Goal: Task Accomplishment & Management: Complete application form

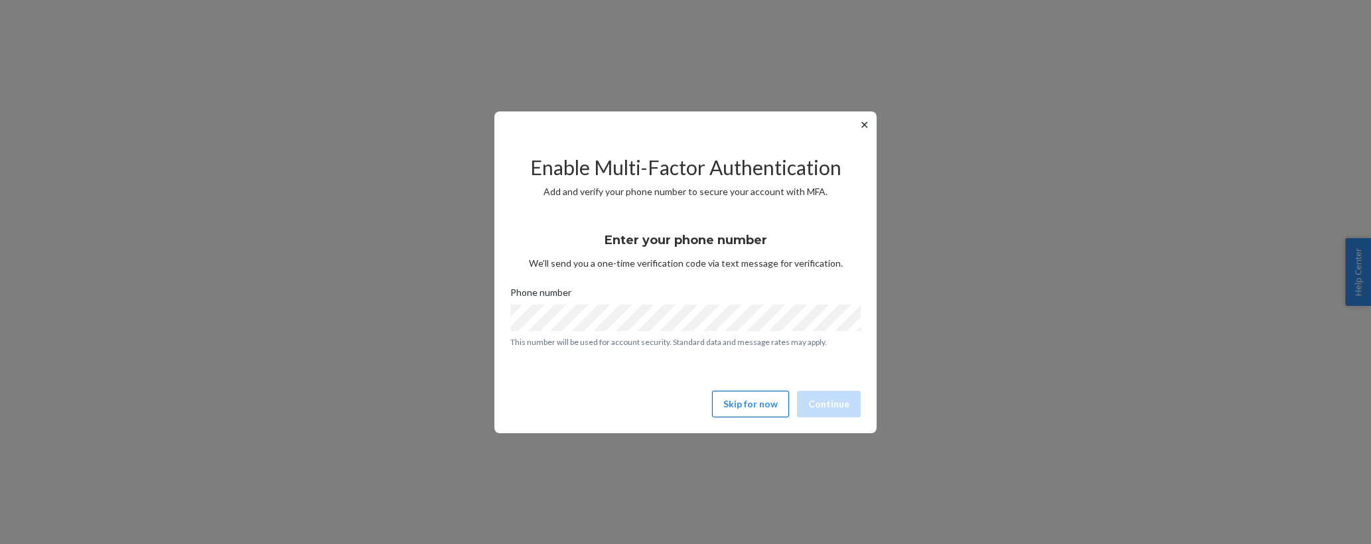
click at [765, 408] on button "Skip for now" at bounding box center [750, 404] width 77 height 27
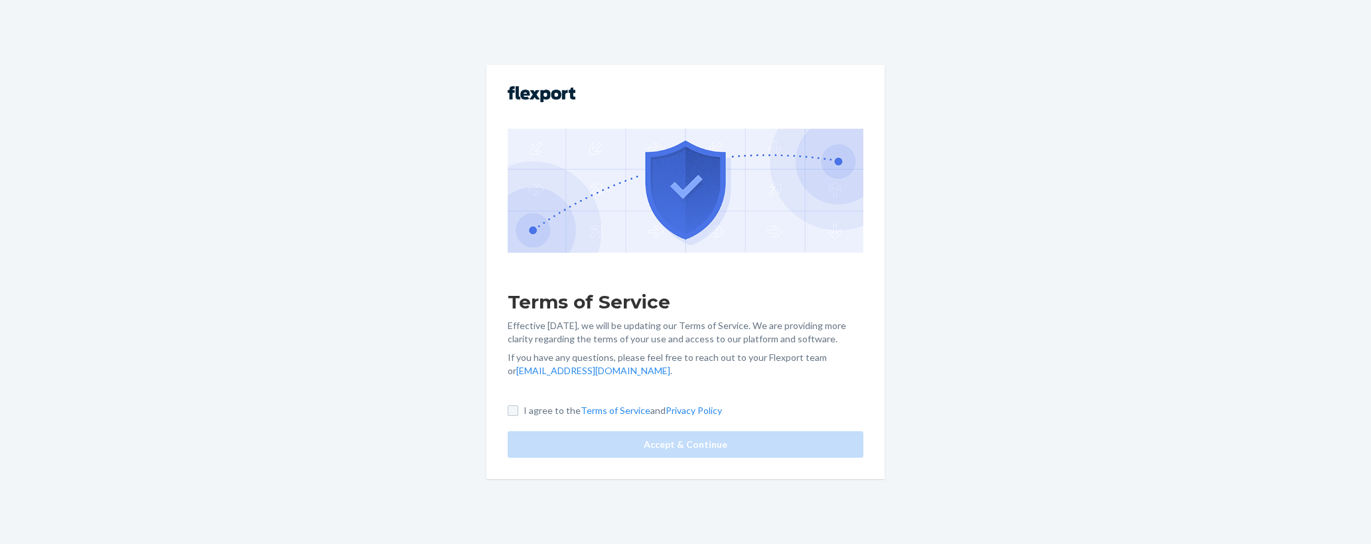
click at [512, 410] on input "I agree to the Terms of Service and Privacy Policy" at bounding box center [513, 411] width 11 height 11
checkbox input "true"
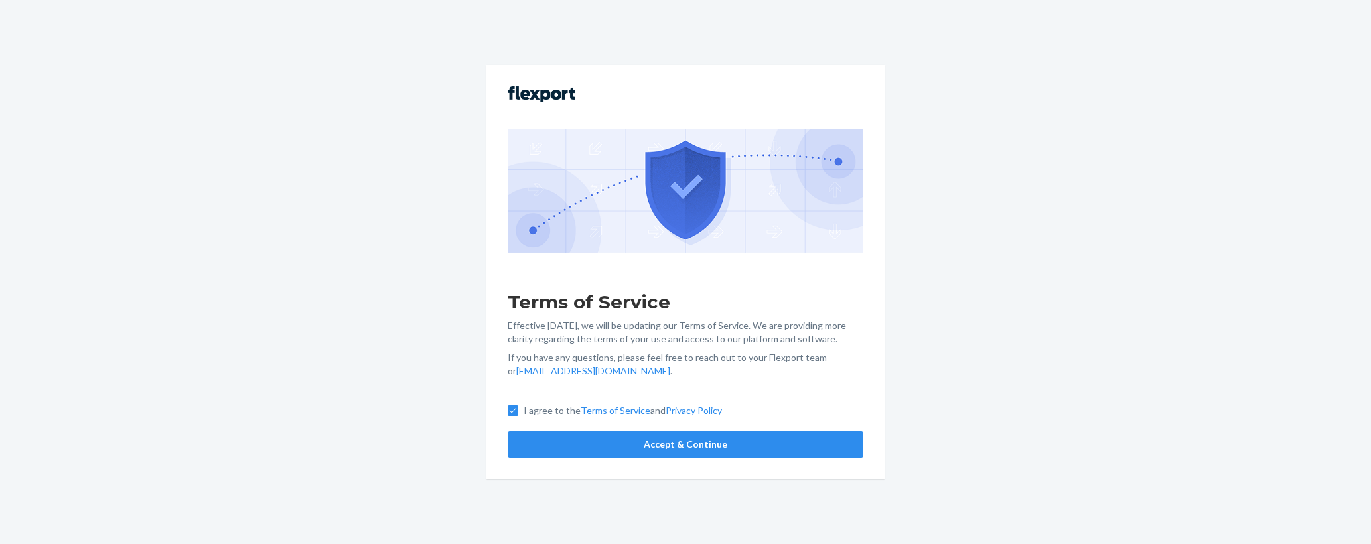
click at [581, 461] on div "Terms of Service Effective [DATE], we will be updating our Terms of Service. We…" at bounding box center [686, 272] width 398 height 414
click at [625, 450] on button "Accept & Continue" at bounding box center [686, 444] width 356 height 27
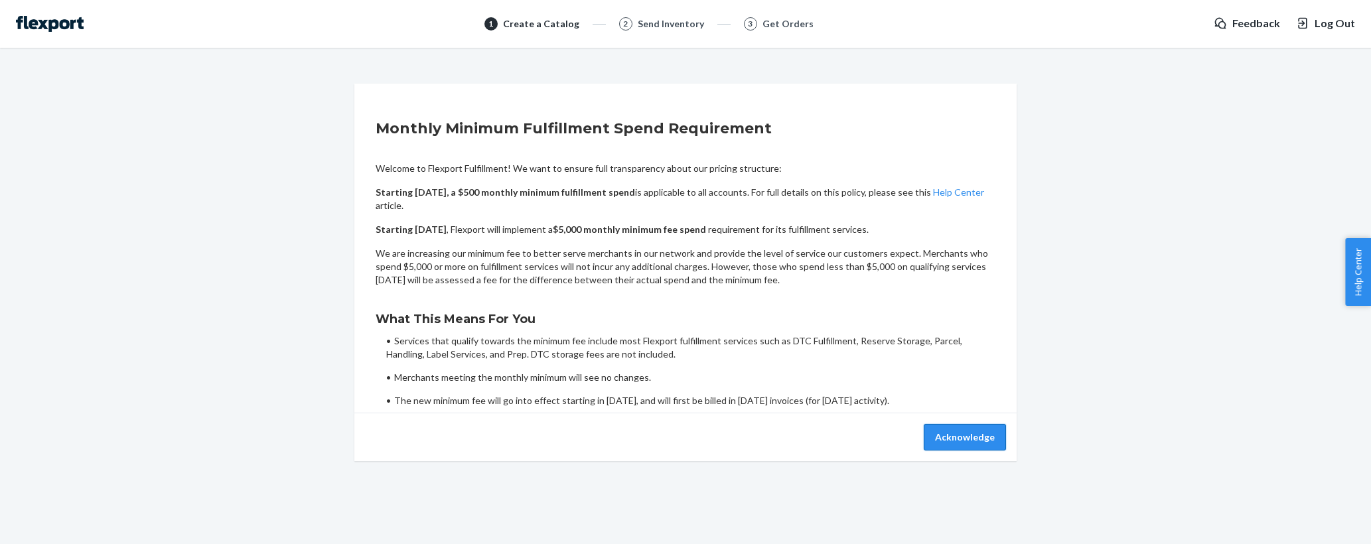
click at [976, 433] on button "Acknowledge" at bounding box center [965, 437] width 82 height 27
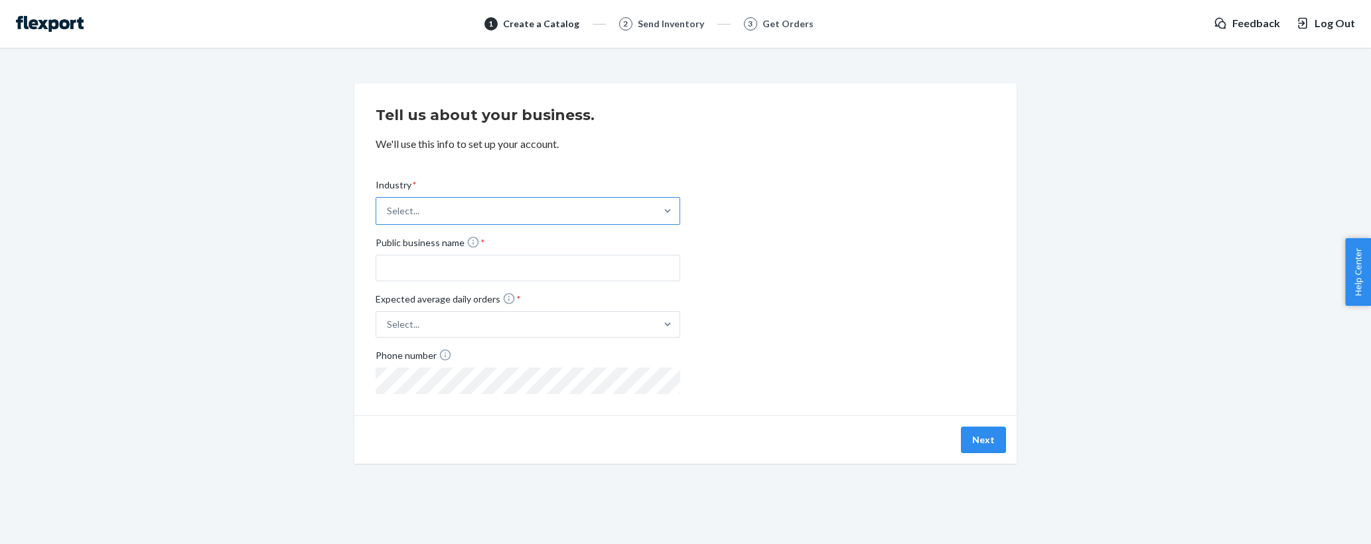
click at [491, 206] on div "Select..." at bounding box center [515, 211] width 279 height 27
click at [388, 206] on input "Industry * Select..." at bounding box center [387, 210] width 1 height 13
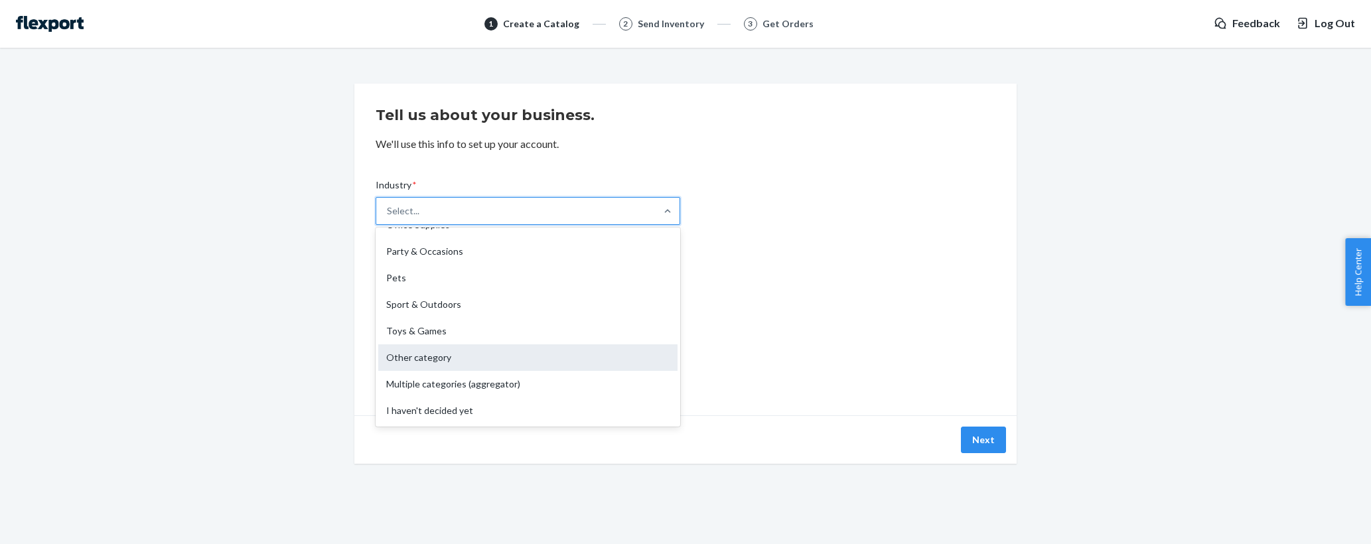
click at [480, 358] on div "Other category" at bounding box center [527, 357] width 299 height 27
click at [388, 218] on input "Industry * option Other category focused, 17 of 19. 19 results available. Use U…" at bounding box center [387, 210] width 1 height 13
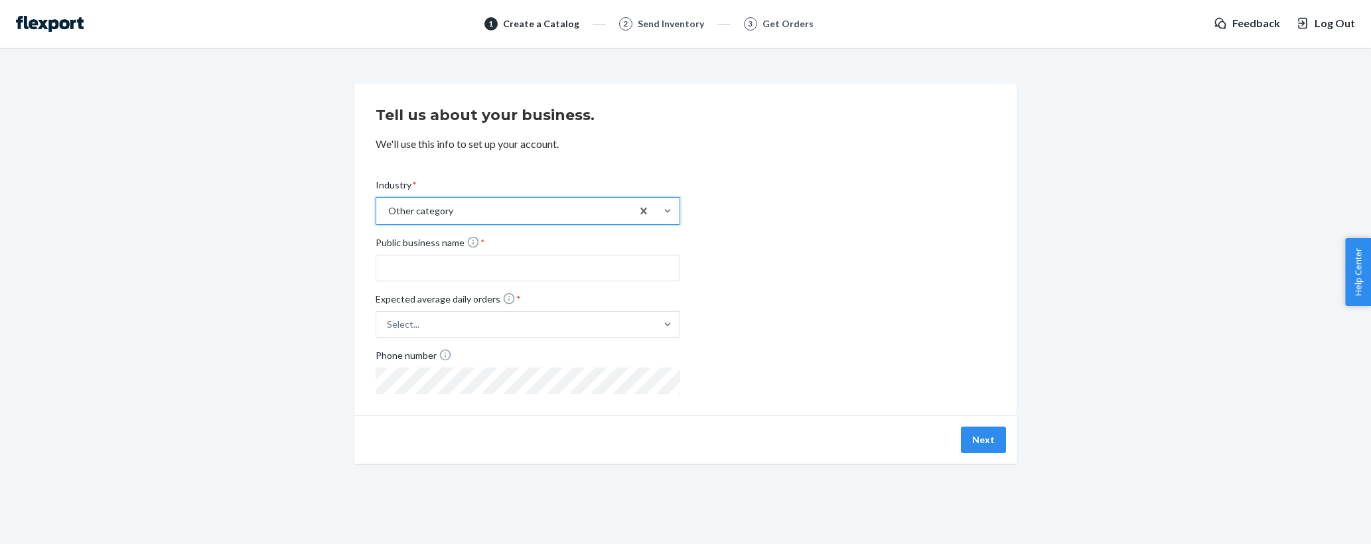
click at [485, 204] on div "Other category" at bounding box center [504, 211] width 256 height 27
click at [388, 204] on input "Industry * option Other category, selected. 0 results available. Select is focu…" at bounding box center [387, 210] width 1 height 13
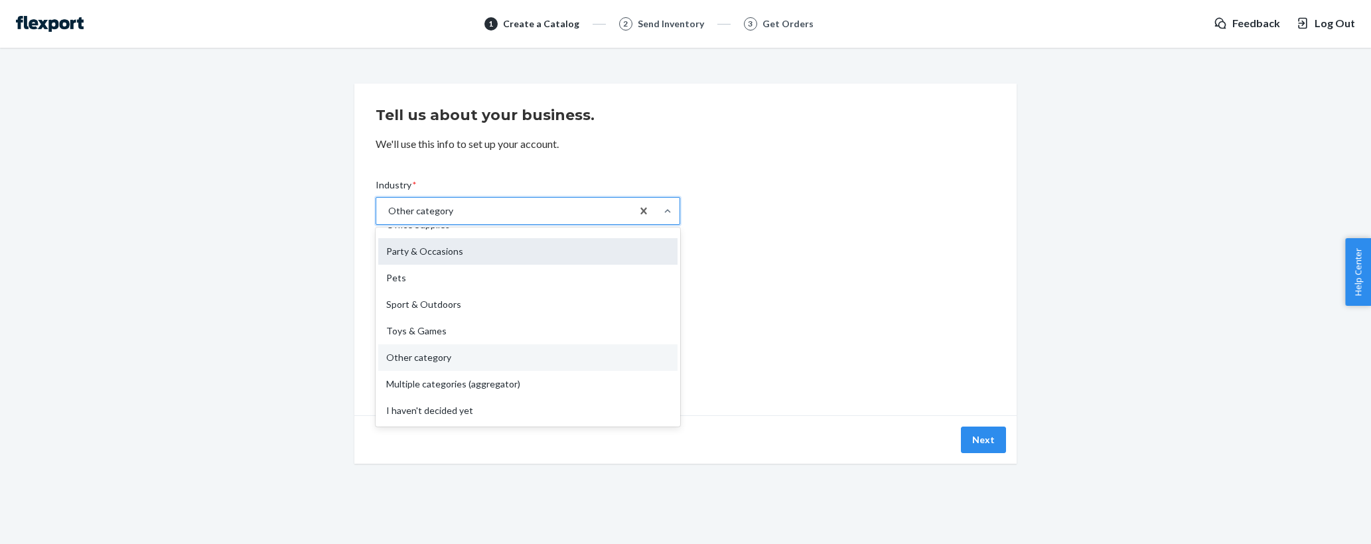
click at [461, 264] on div "Party & Occasions" at bounding box center [527, 251] width 299 height 27
click at [388, 218] on input "Industry * option Other category, selected. option Party & Occasions focused, 1…" at bounding box center [387, 210] width 1 height 13
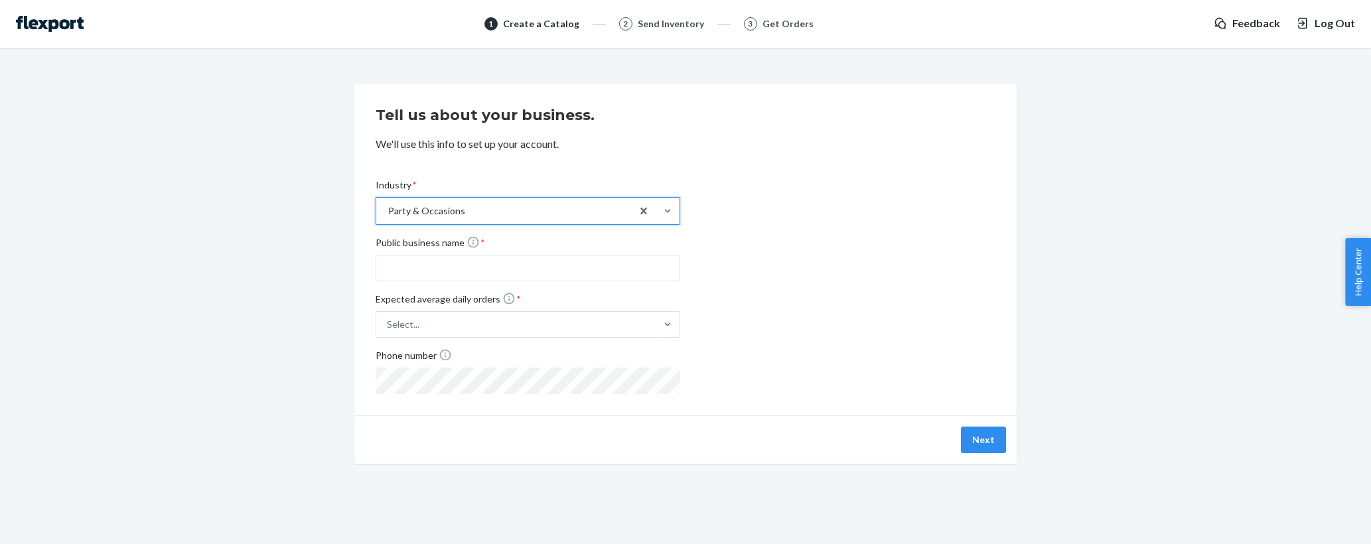
click at [457, 222] on div "Party & Occasions" at bounding box center [504, 211] width 256 height 27
click at [388, 218] on input "Industry * option Party & Occasions, selected. 0 results available. Select is f…" at bounding box center [387, 210] width 1 height 13
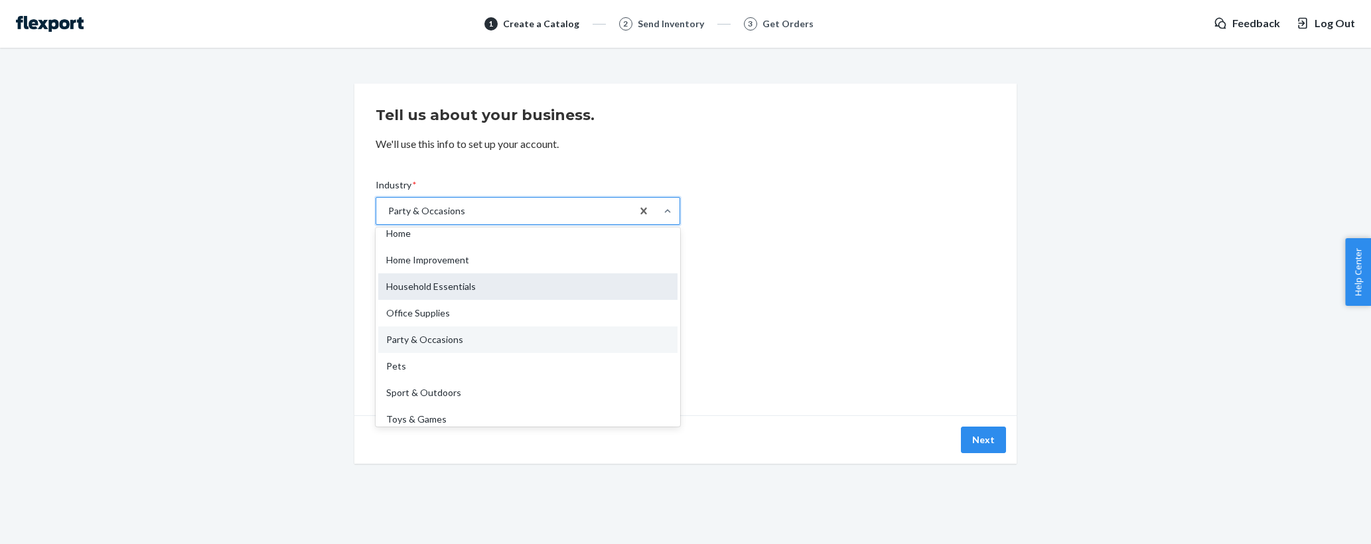
scroll to position [226, 0]
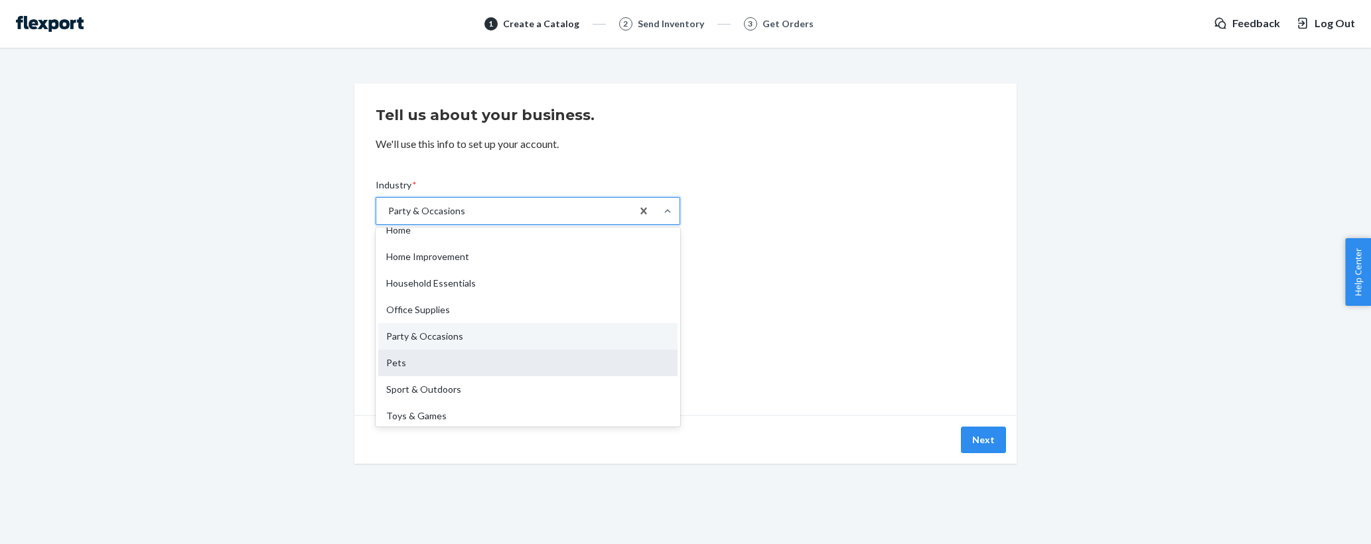
click at [436, 357] on div "Pets" at bounding box center [527, 363] width 299 height 27
click at [388, 218] on input "Industry * option Party & Occasions, selected. option Pets focused, 14 of 19. 1…" at bounding box center [387, 210] width 1 height 13
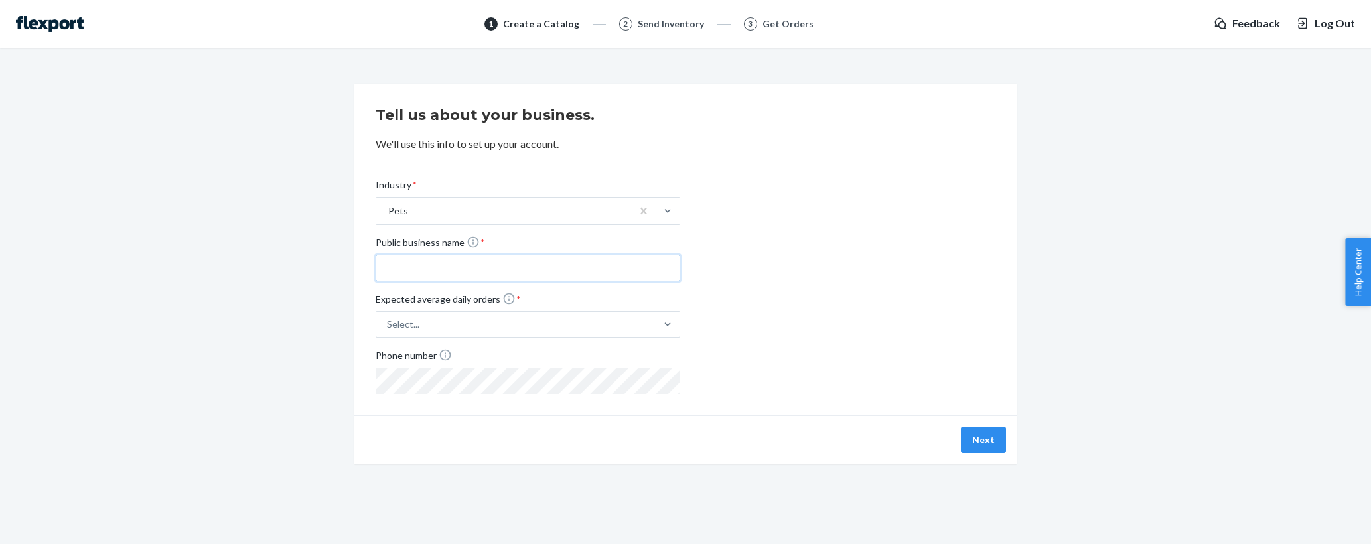
type input "C"
type input "[PERSON_NAME]"
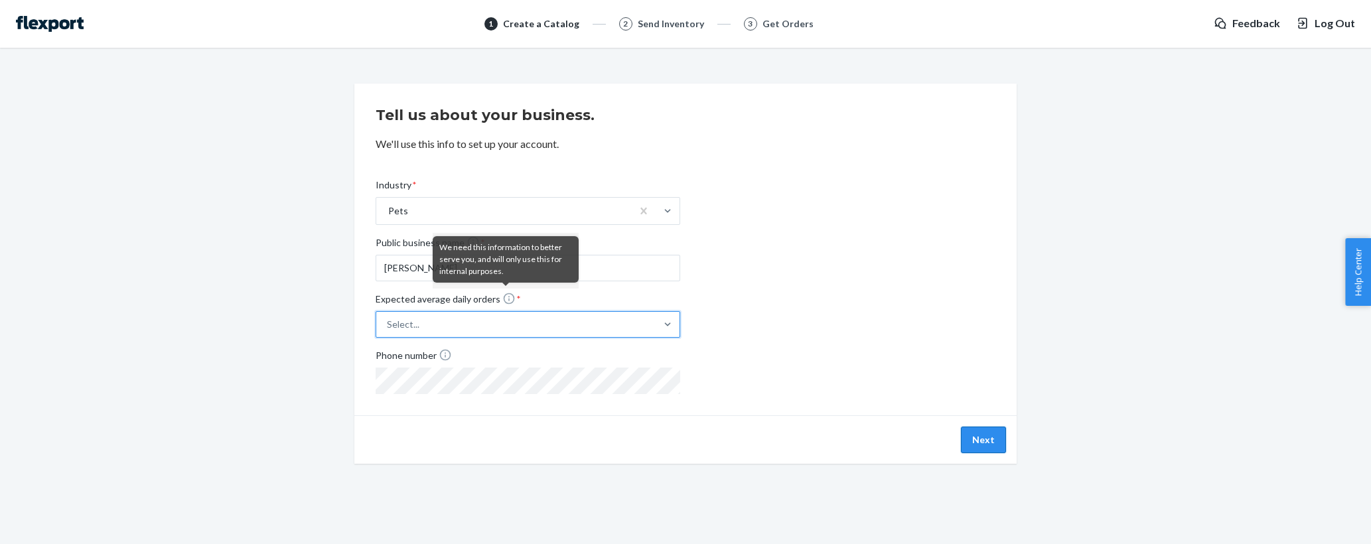
click at [988, 436] on button "Next" at bounding box center [983, 440] width 45 height 27
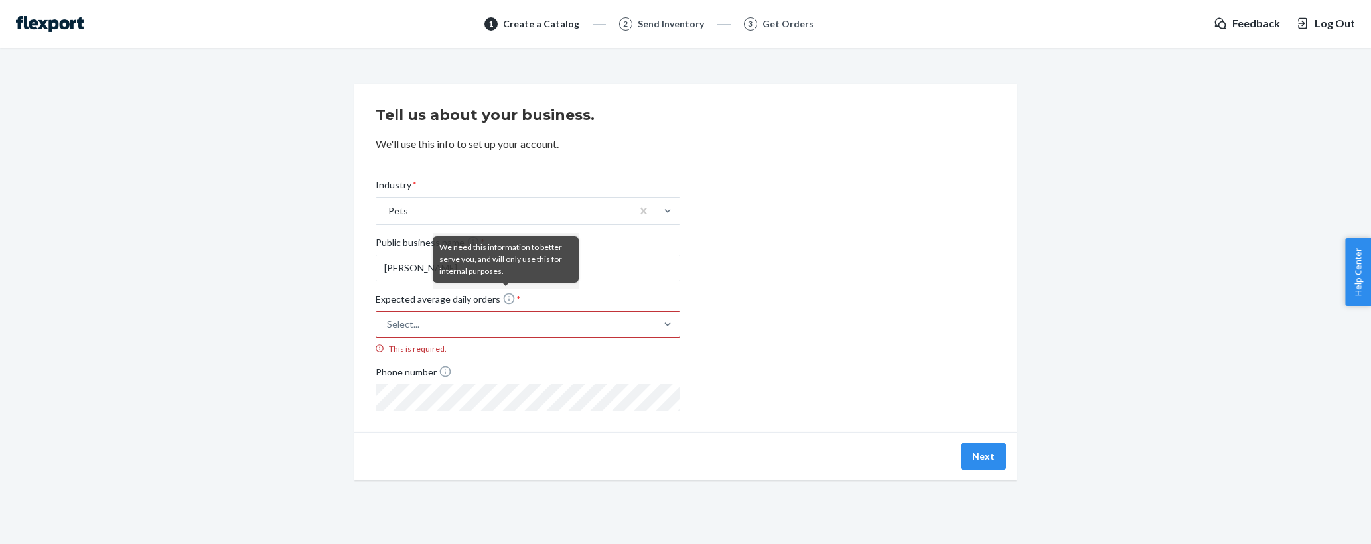
click at [838, 423] on div "Tell us about your business. We'll use this info to set up your account. Indust…" at bounding box center [685, 258] width 662 height 348
click at [659, 328] on div at bounding box center [668, 324] width 24 height 13
click at [321, 325] on input "Expected average daily orders * Select... This is required." at bounding box center [321, 325] width 0 height 0
click at [538, 386] on div "1 - 60" at bounding box center [527, 383] width 299 height 27
click at [321, 325] on input "Expected average daily orders * option 1 - 60 focused, 2 of 5. 5 results availa…" at bounding box center [321, 325] width 0 height 0
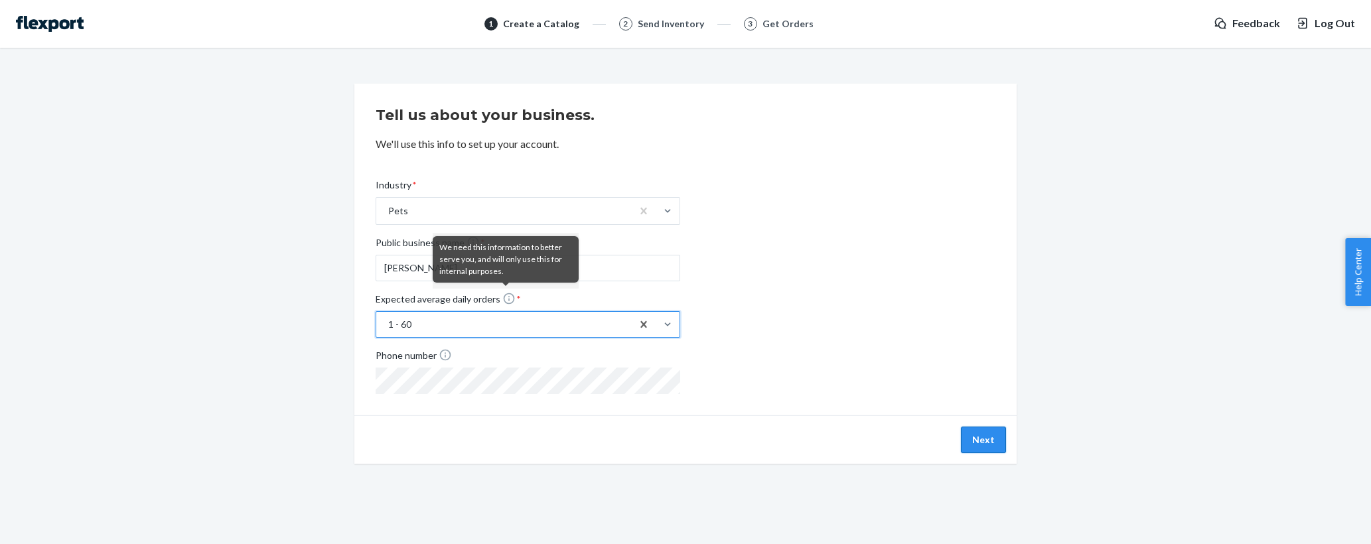
click at [985, 437] on button "Next" at bounding box center [983, 440] width 45 height 27
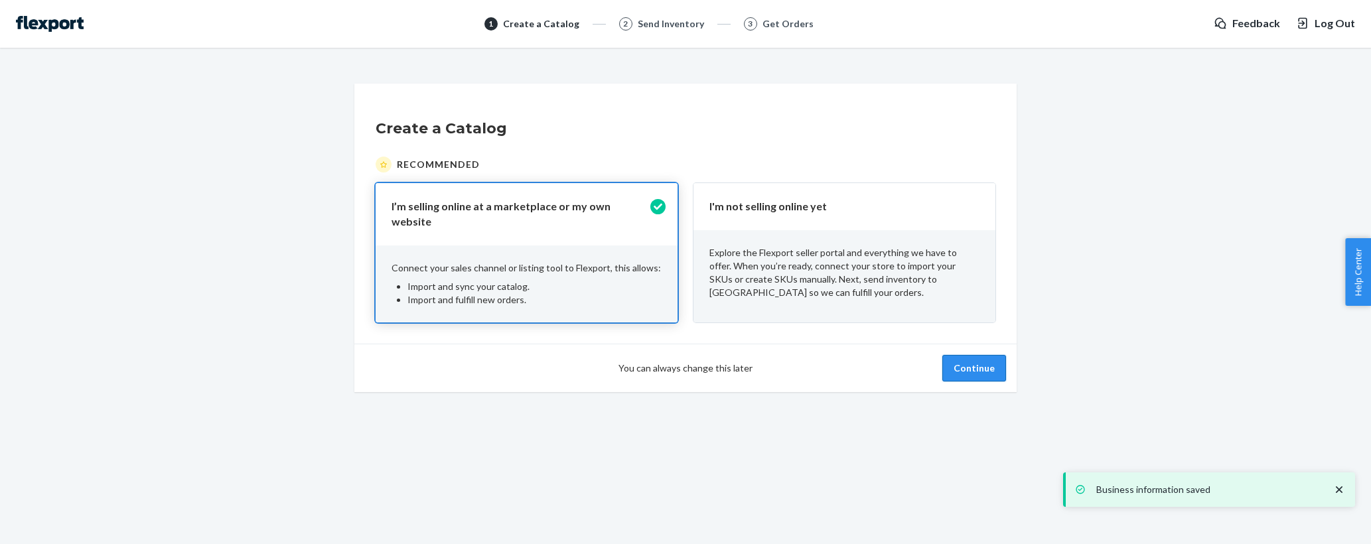
click at [994, 358] on button "Continue" at bounding box center [975, 368] width 64 height 27
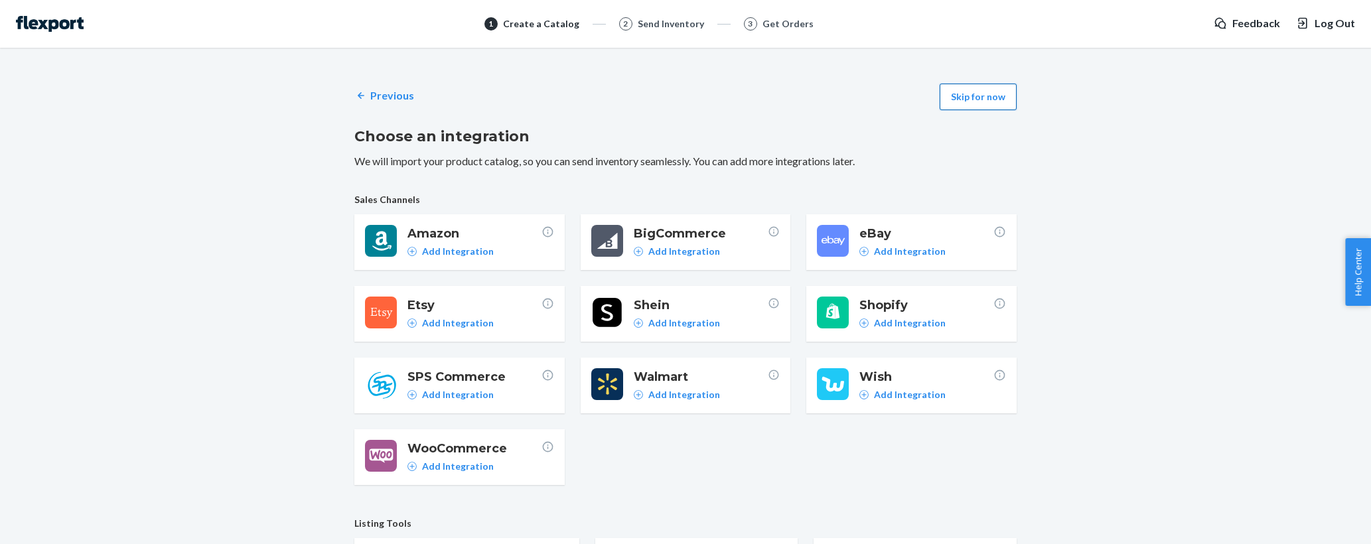
click at [994, 104] on button "Skip for now" at bounding box center [978, 97] width 77 height 27
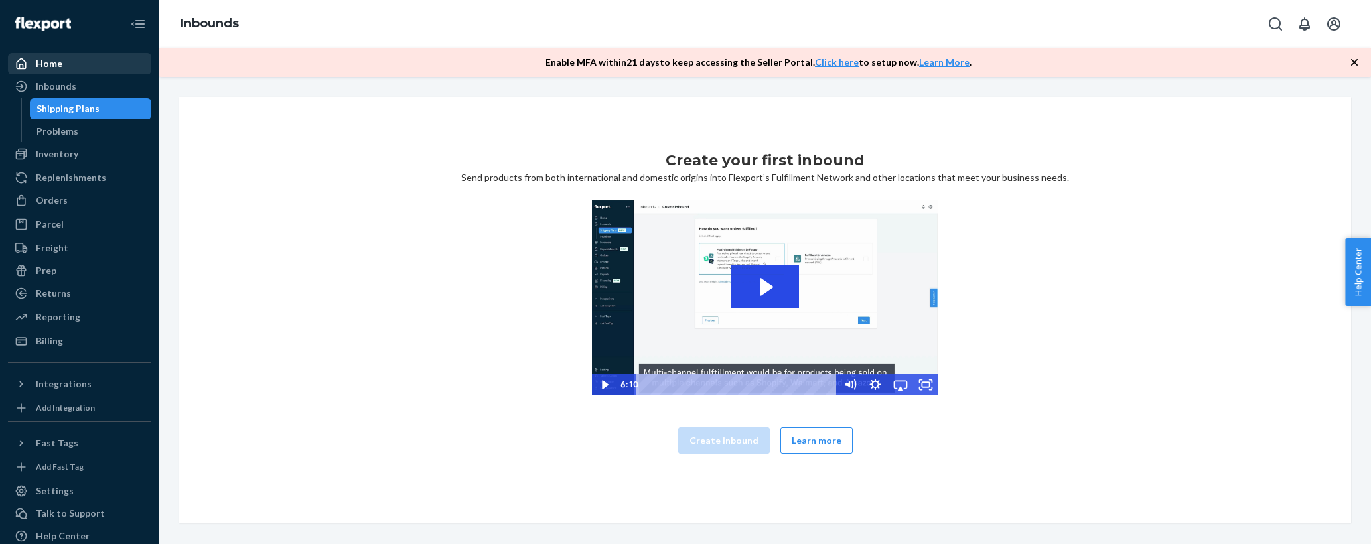
click at [56, 67] on div "Home" at bounding box center [49, 63] width 27 height 13
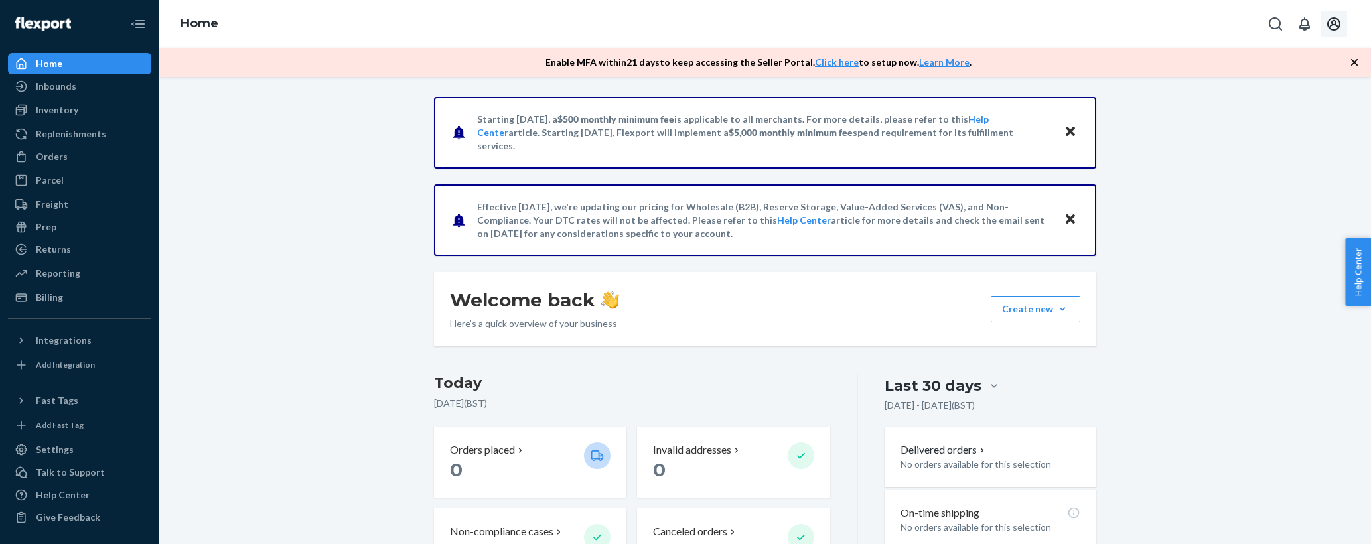
click at [1341, 29] on icon "Open account menu" at bounding box center [1334, 24] width 16 height 16
click at [75, 89] on div "Inbounds Shipping Plans Problems" at bounding box center [79, 87] width 143 height 23
click at [141, 20] on icon "Close Navigation" at bounding box center [139, 24] width 9 height 8
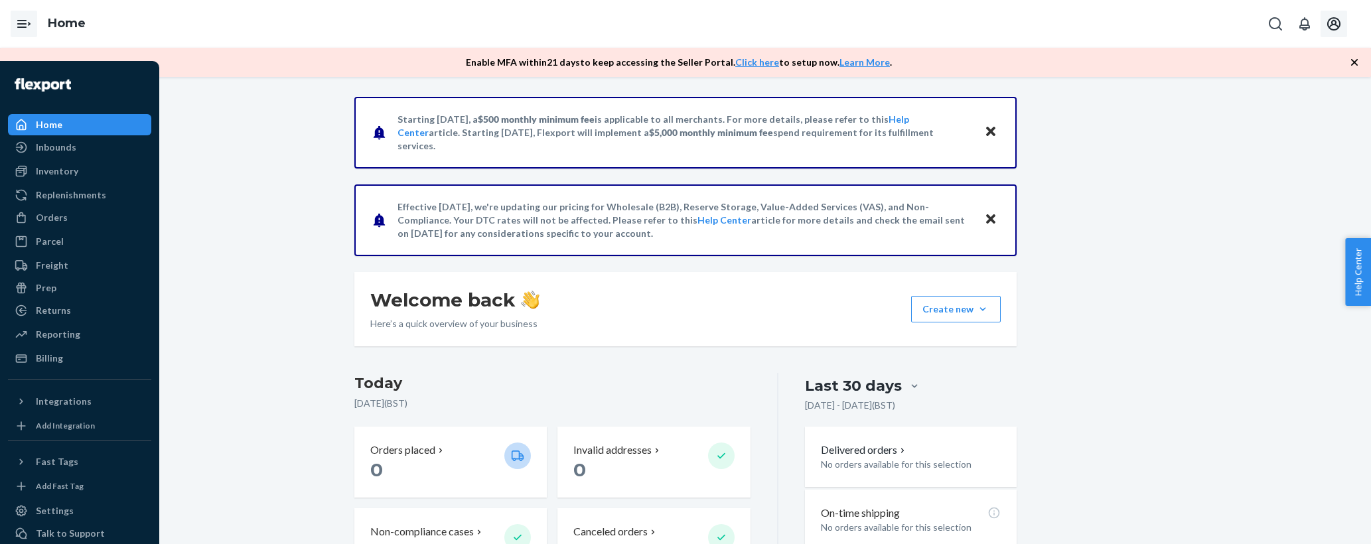
click at [29, 19] on icon "Open Navigation" at bounding box center [24, 24] width 16 height 16
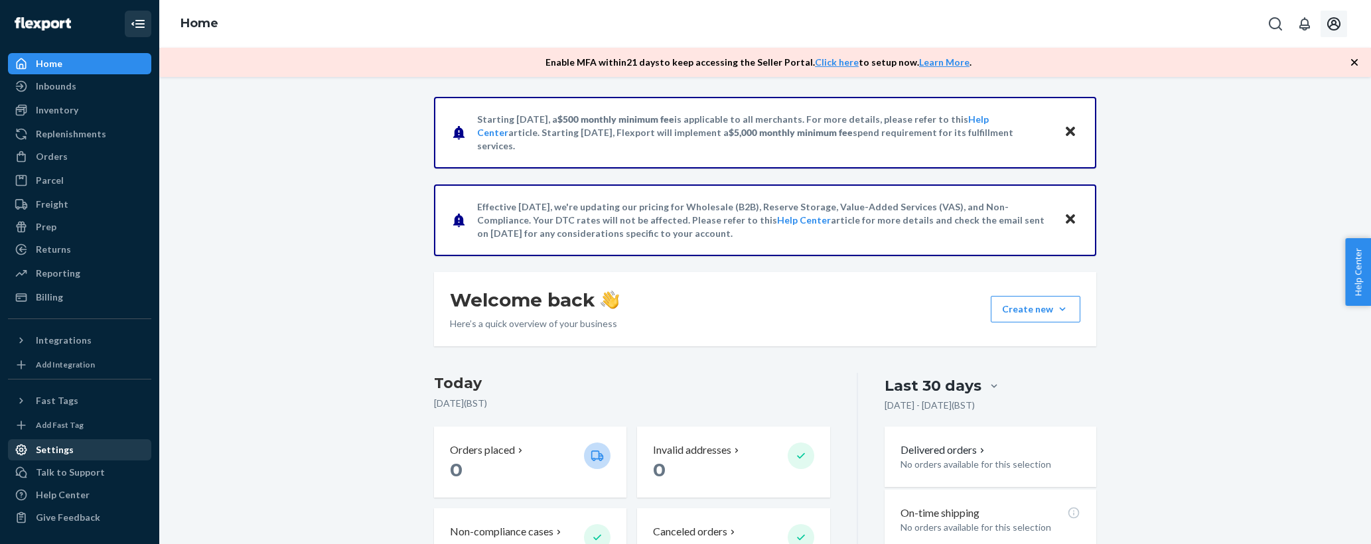
click at [94, 445] on div "Settings" at bounding box center [79, 450] width 141 height 19
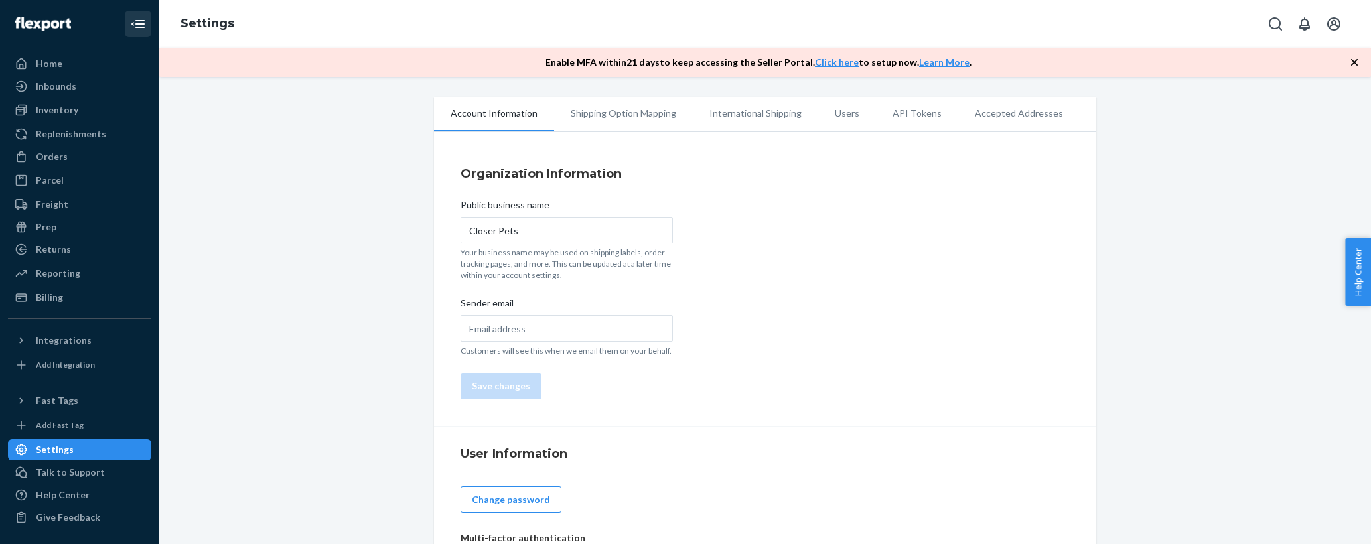
click at [607, 124] on li "Shipping Option Mapping" at bounding box center [623, 113] width 139 height 33
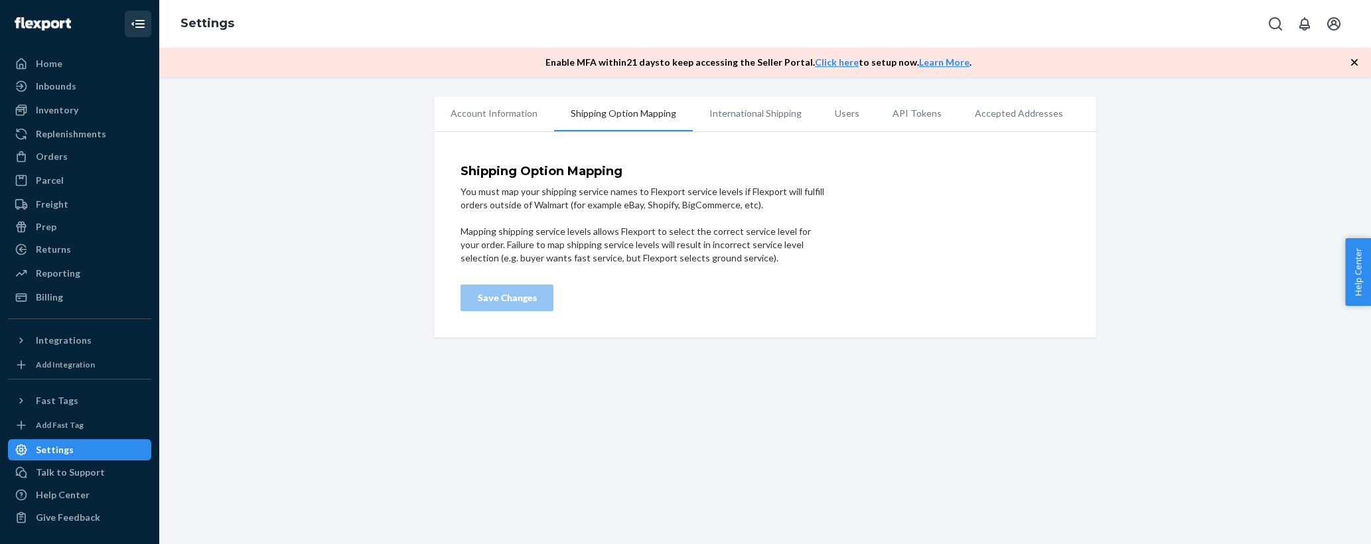
click at [714, 113] on li "International Shipping" at bounding box center [755, 113] width 125 height 33
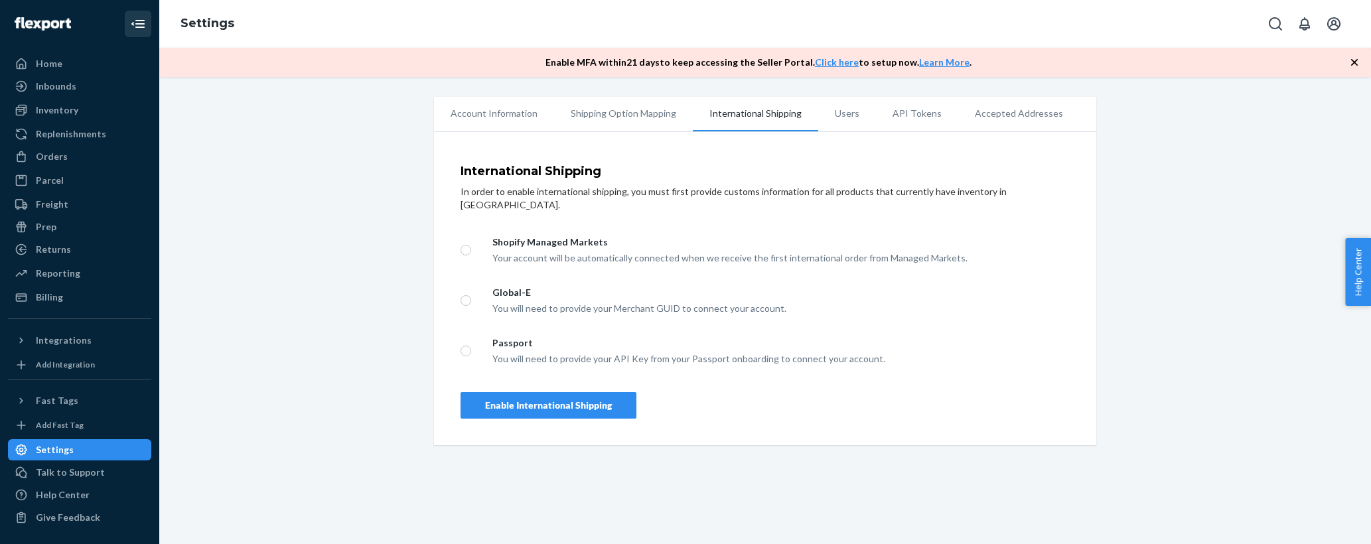
click at [840, 115] on li "Users" at bounding box center [847, 113] width 58 height 33
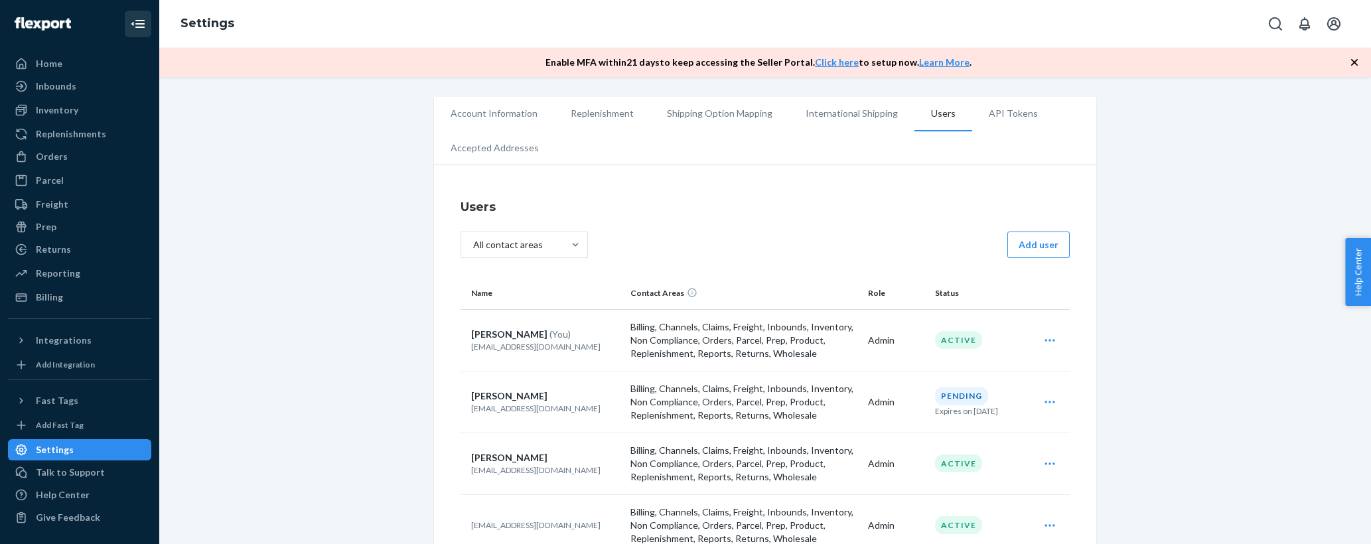
click at [994, 125] on li "API Tokens" at bounding box center [1013, 113] width 82 height 33
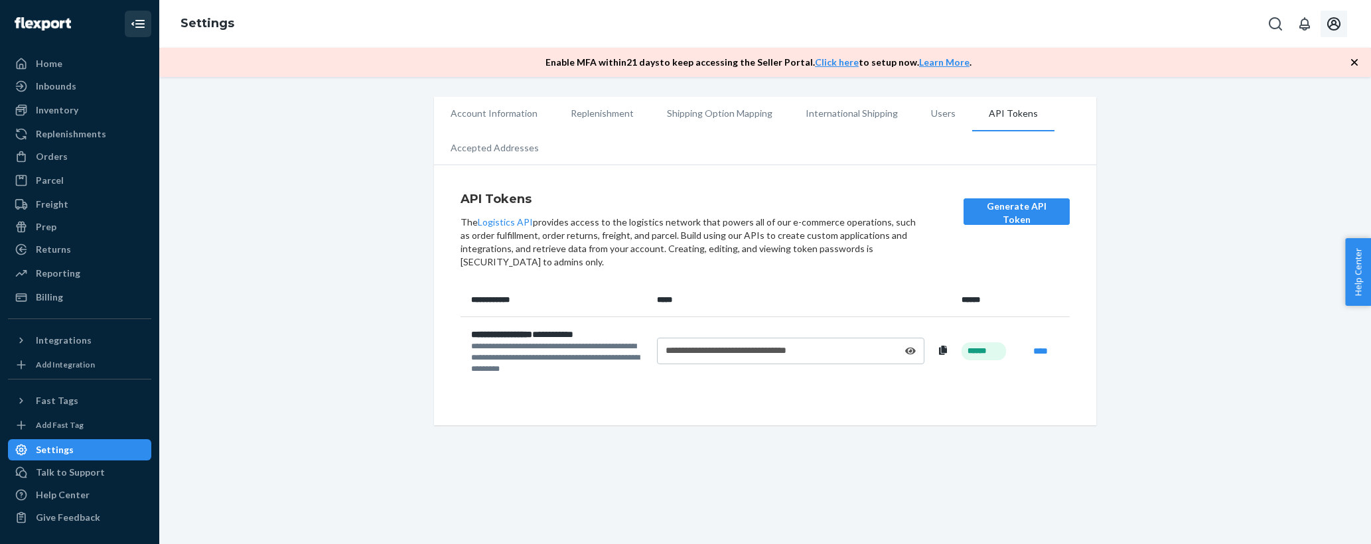
click at [1334, 36] on button "Open account menu" at bounding box center [1334, 24] width 27 height 27
click at [1263, 225] on div "**********" at bounding box center [765, 261] width 1192 height 329
click at [42, 64] on div "Home" at bounding box center [79, 63] width 141 height 19
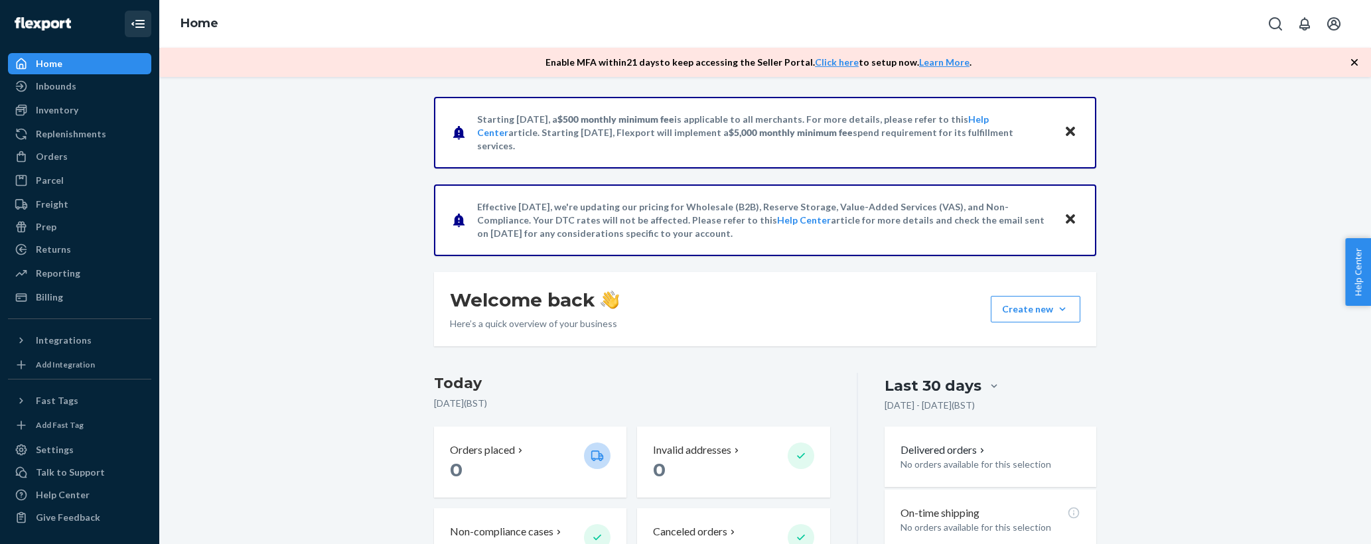
click at [390, 1] on div "Home" at bounding box center [765, 24] width 1212 height 48
